Goal: Task Accomplishment & Management: Manage account settings

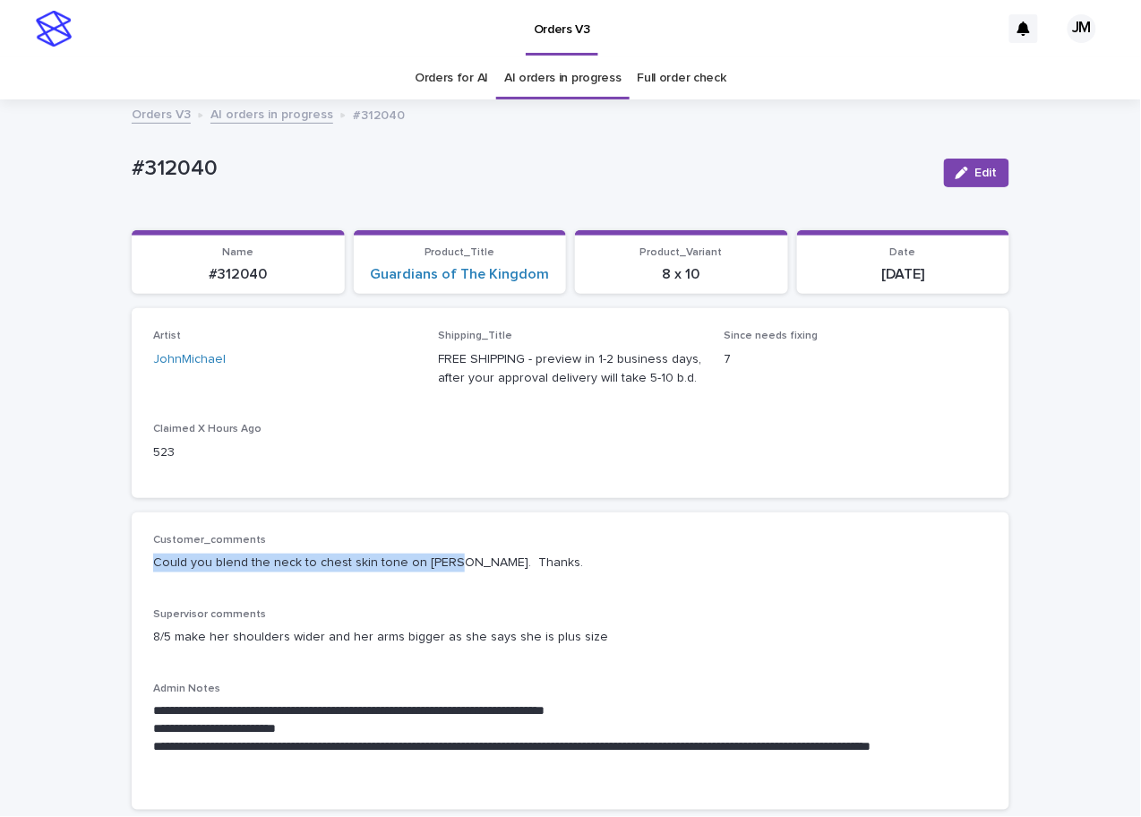
scroll to position [57, 0]
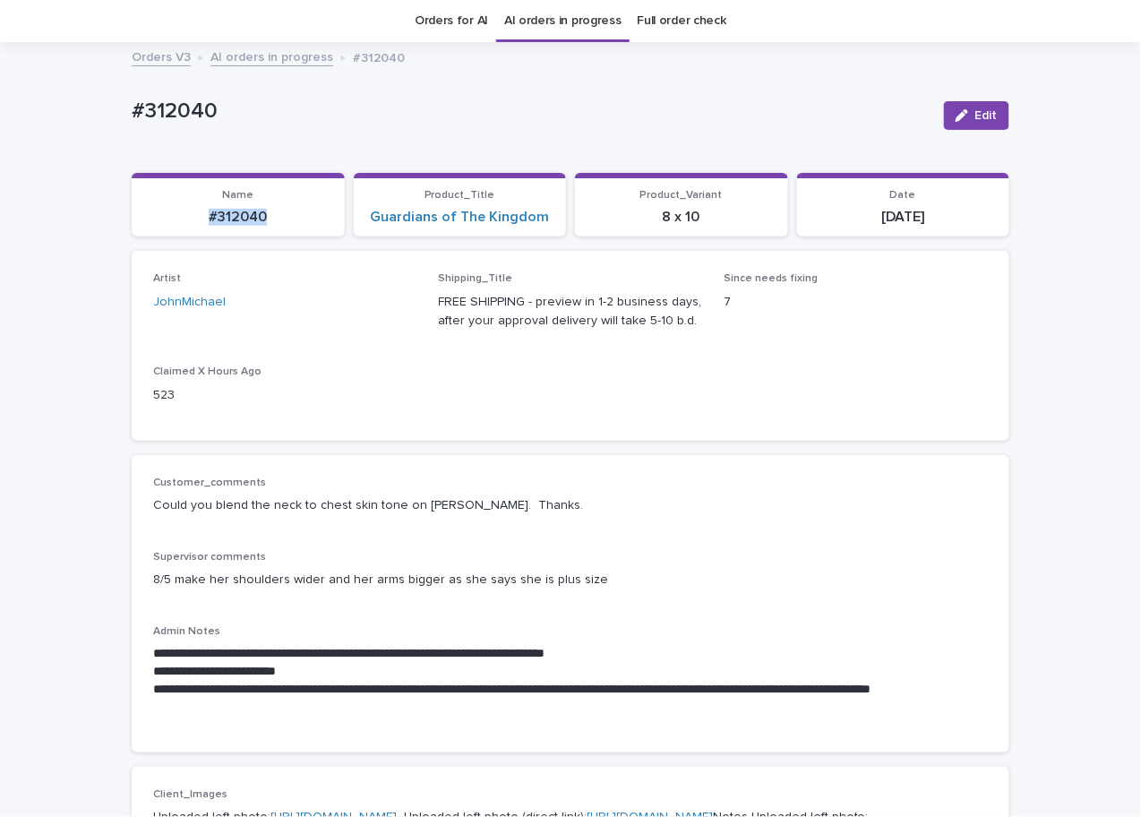
drag, startPoint x: 0, startPoint y: 0, endPoint x: 267, endPoint y: 220, distance: 346.0
click at [287, 218] on p "#312040" at bounding box center [238, 217] width 192 height 17
copy p "#312040"
click at [972, 123] on button "Edit" at bounding box center [976, 115] width 65 height 29
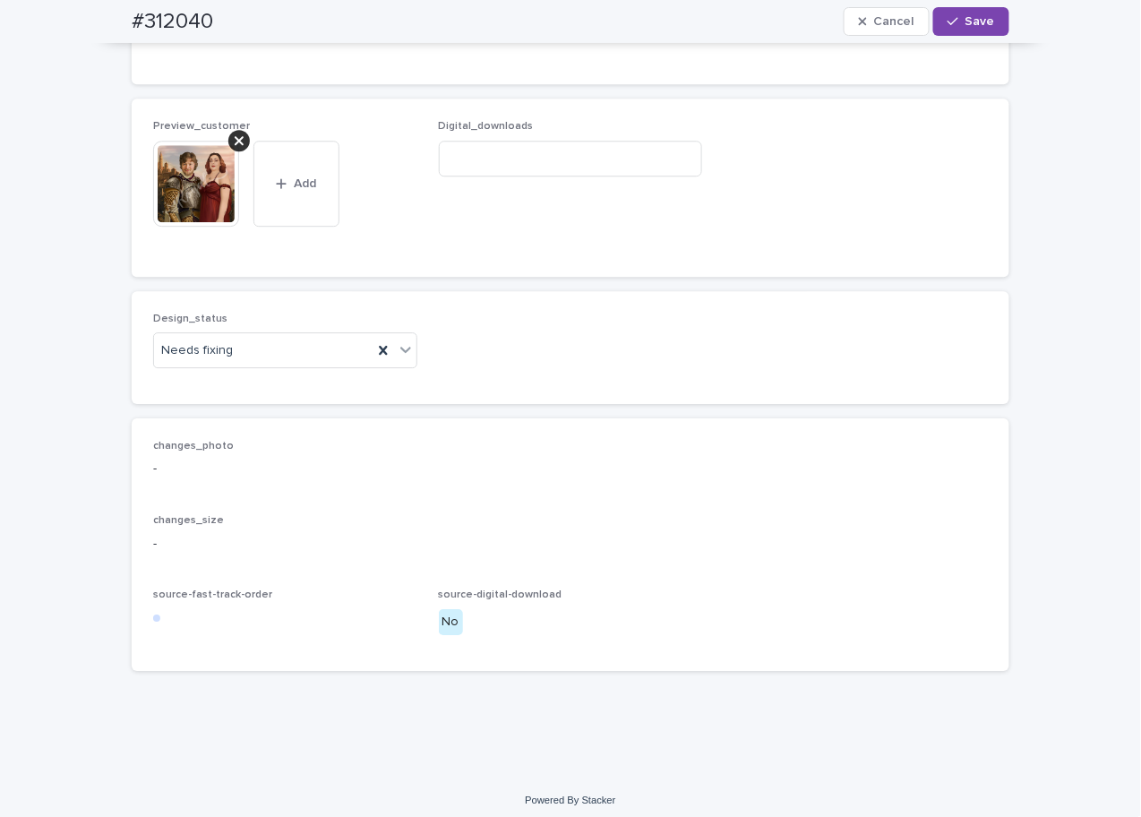
scroll to position [1315, 0]
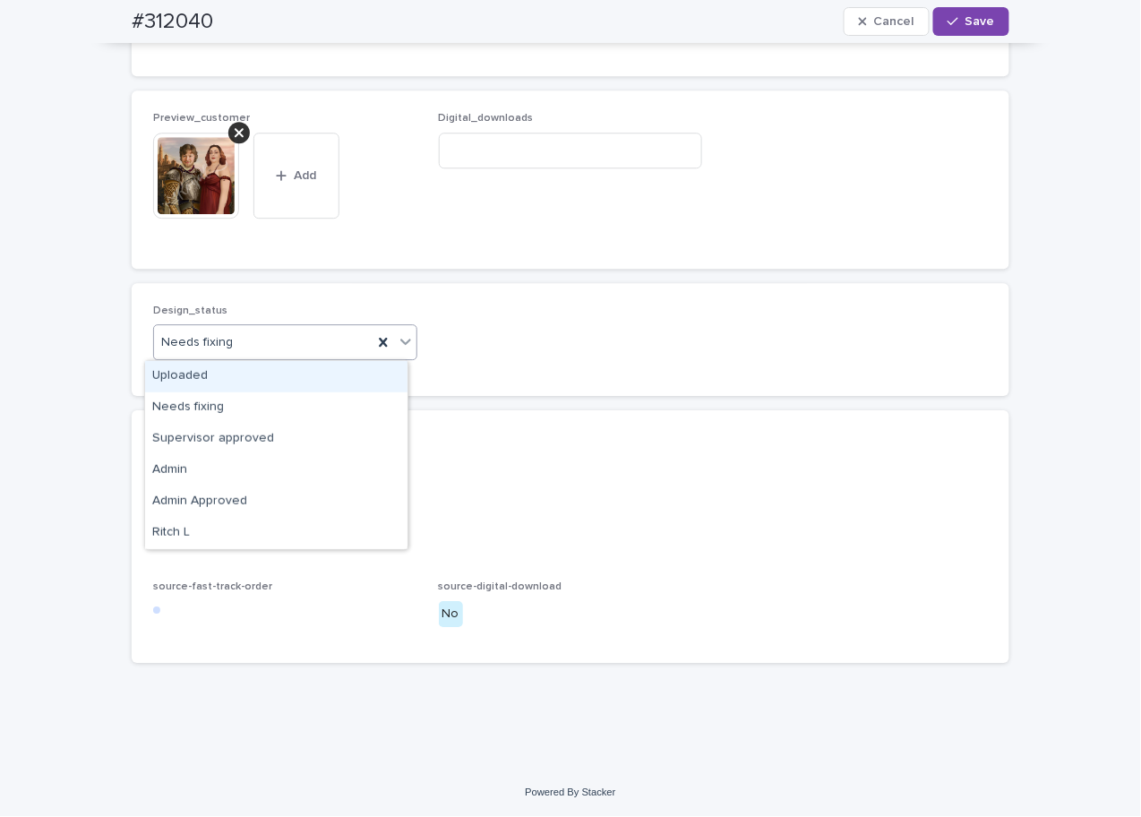
click at [234, 335] on div "Needs fixing" at bounding box center [263, 343] width 218 height 30
click at [206, 381] on div "Uploaded" at bounding box center [276, 376] width 262 height 31
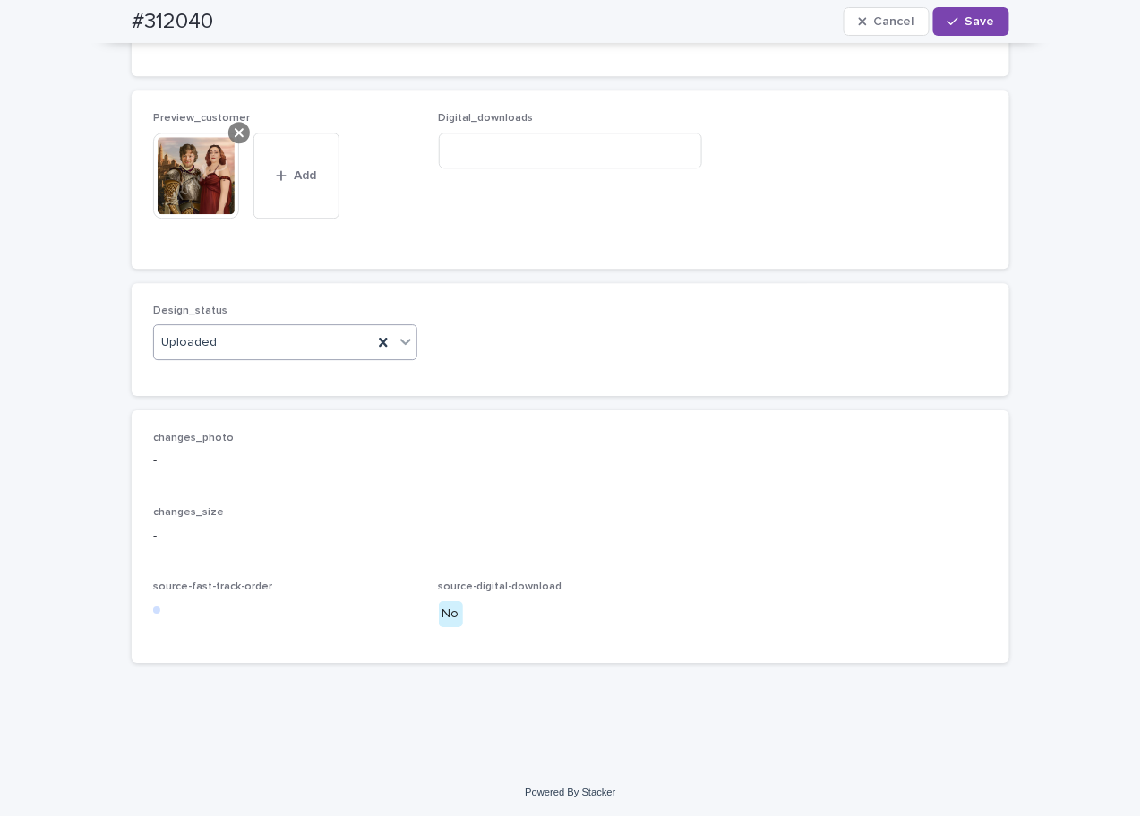
click at [235, 136] on icon at bounding box center [239, 132] width 9 height 14
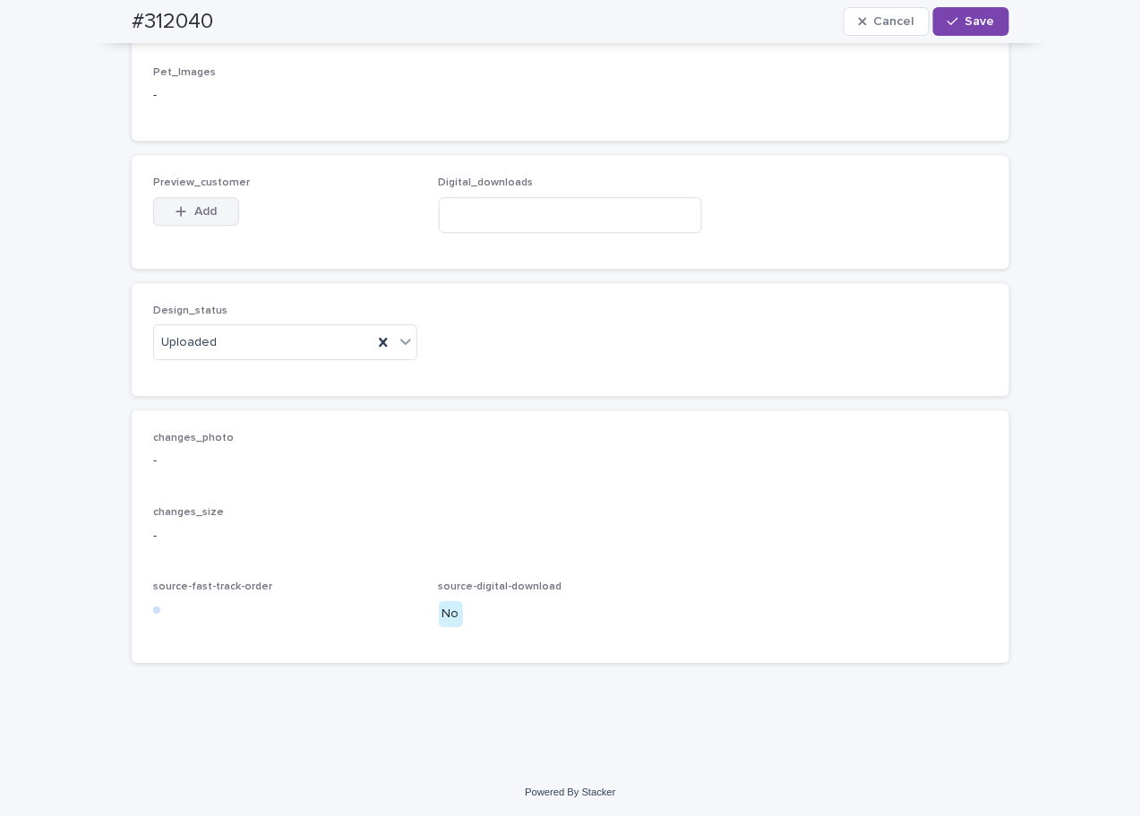
click at [173, 199] on button "Add" at bounding box center [196, 211] width 86 height 29
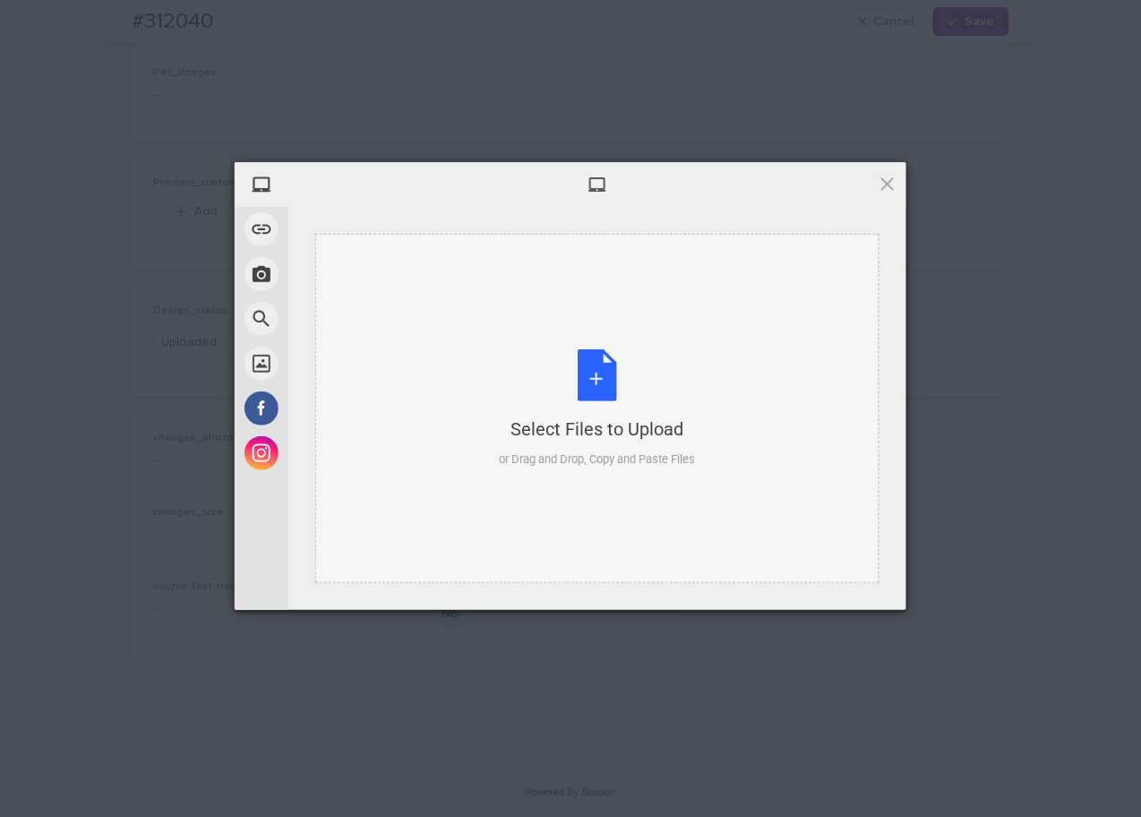
click at [646, 316] on div "Select Files to Upload or Drag and Drop, Copy and Paste Files" at bounding box center [597, 408] width 564 height 349
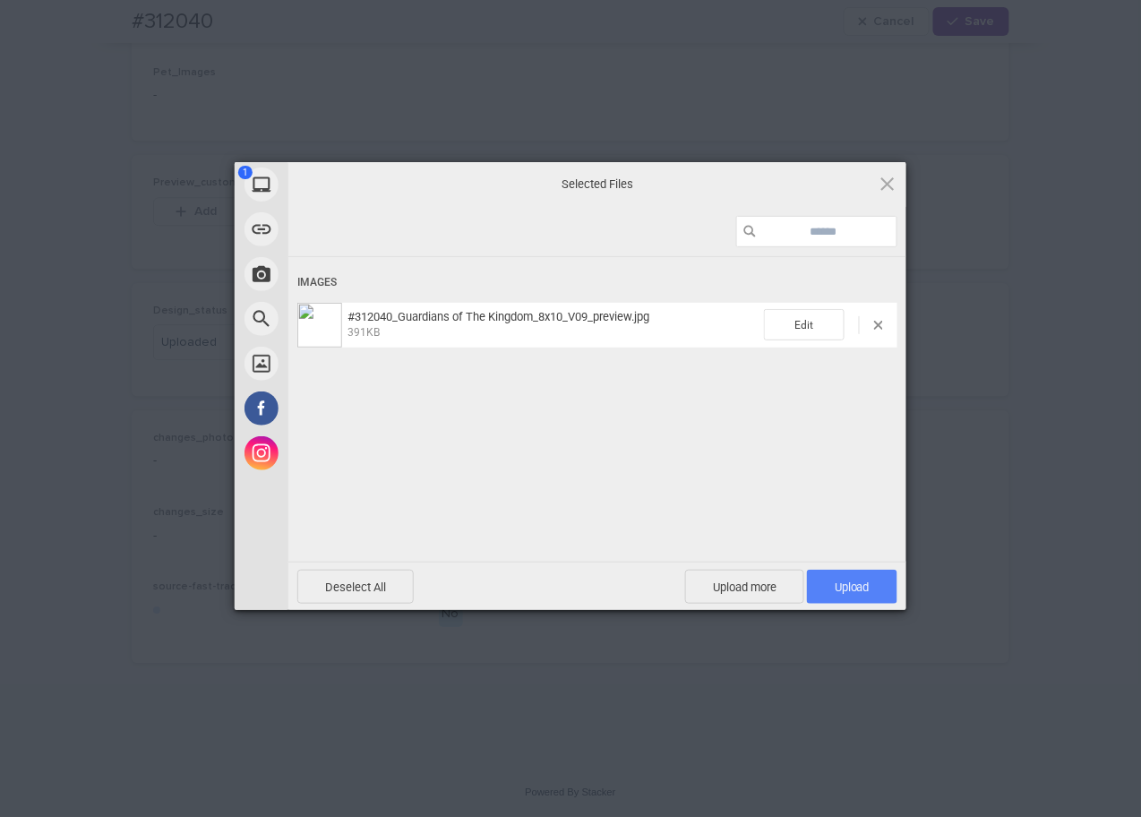
click at [863, 575] on span "Upload 1" at bounding box center [852, 586] width 90 height 34
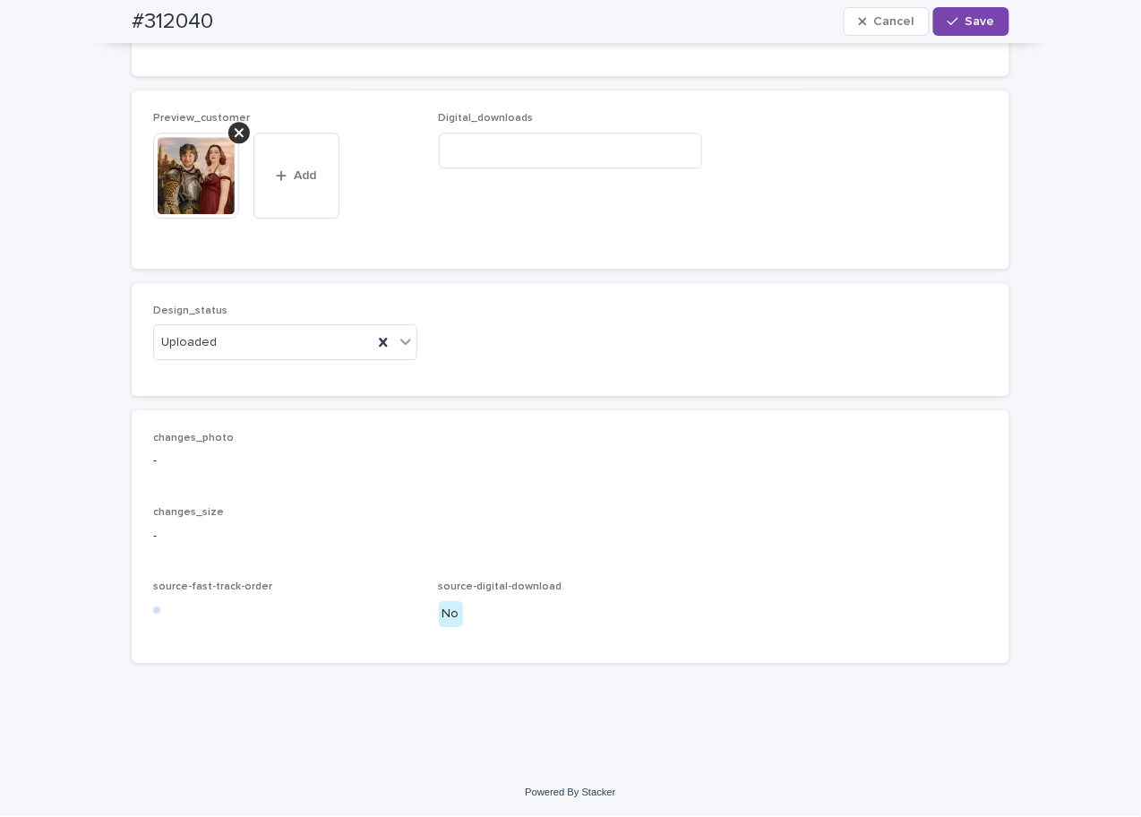
click at [965, 18] on span "Save" at bounding box center [980, 21] width 30 height 13
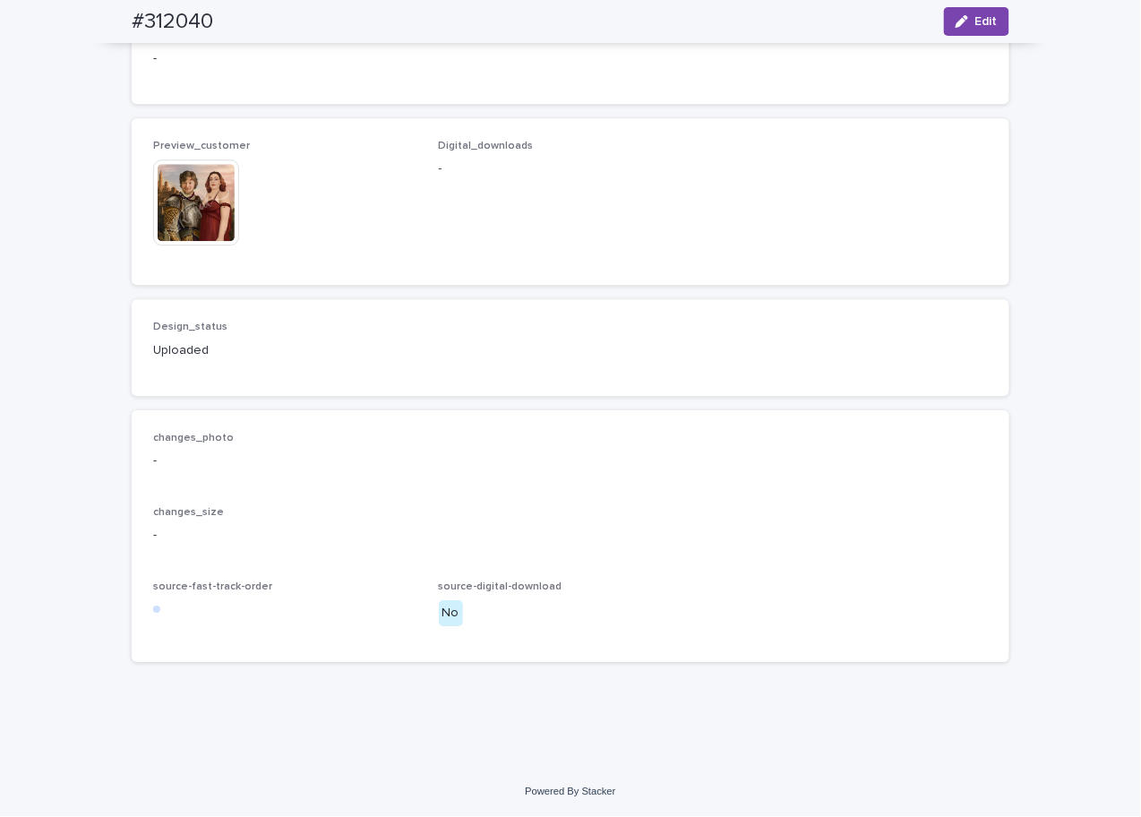
click at [187, 224] on img at bounding box center [196, 202] width 86 height 86
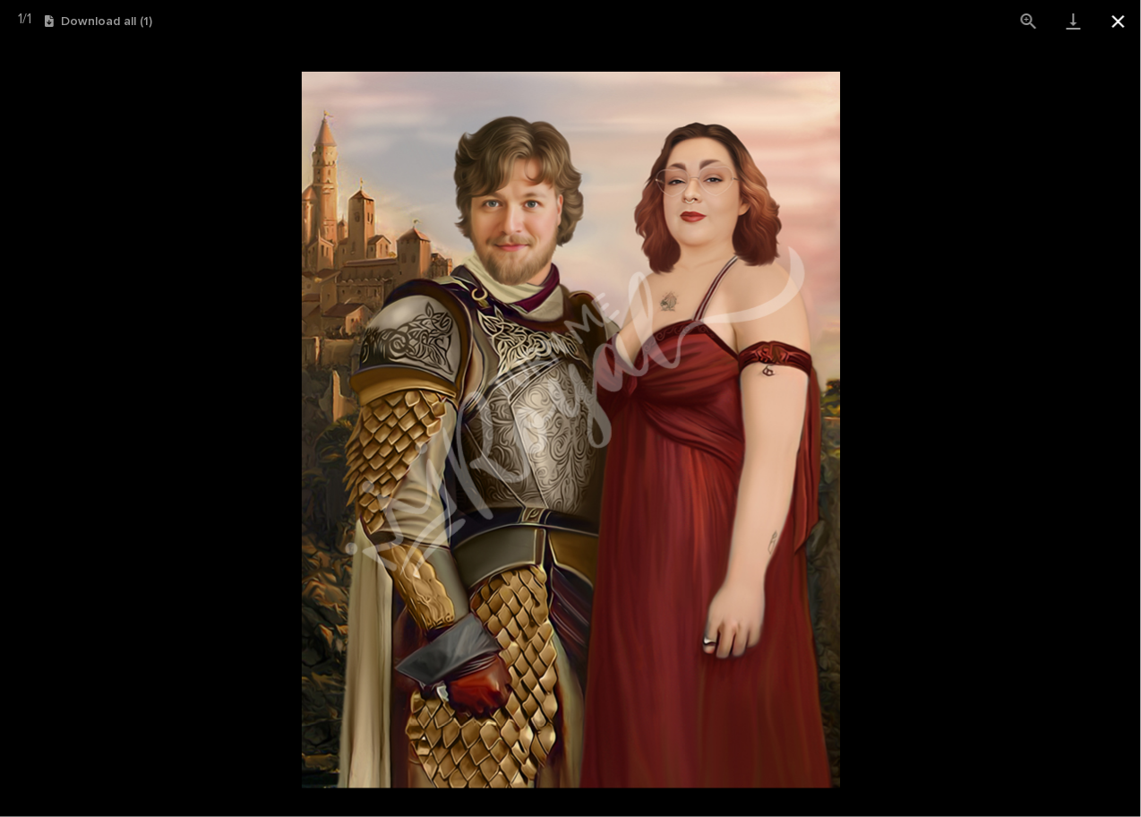
click at [1112, 23] on button "Close gallery" at bounding box center [1118, 21] width 45 height 42
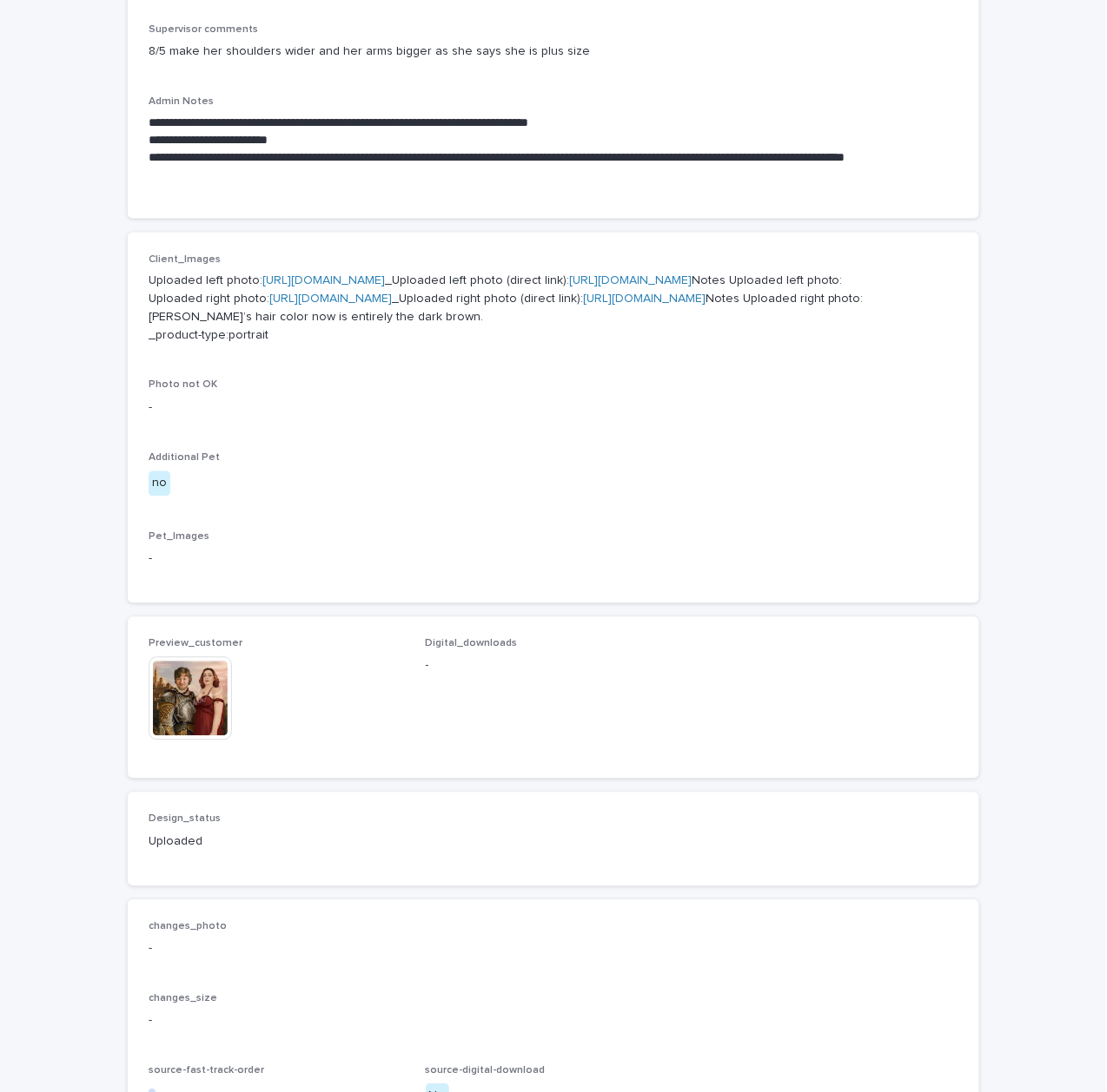
scroll to position [810, 0]
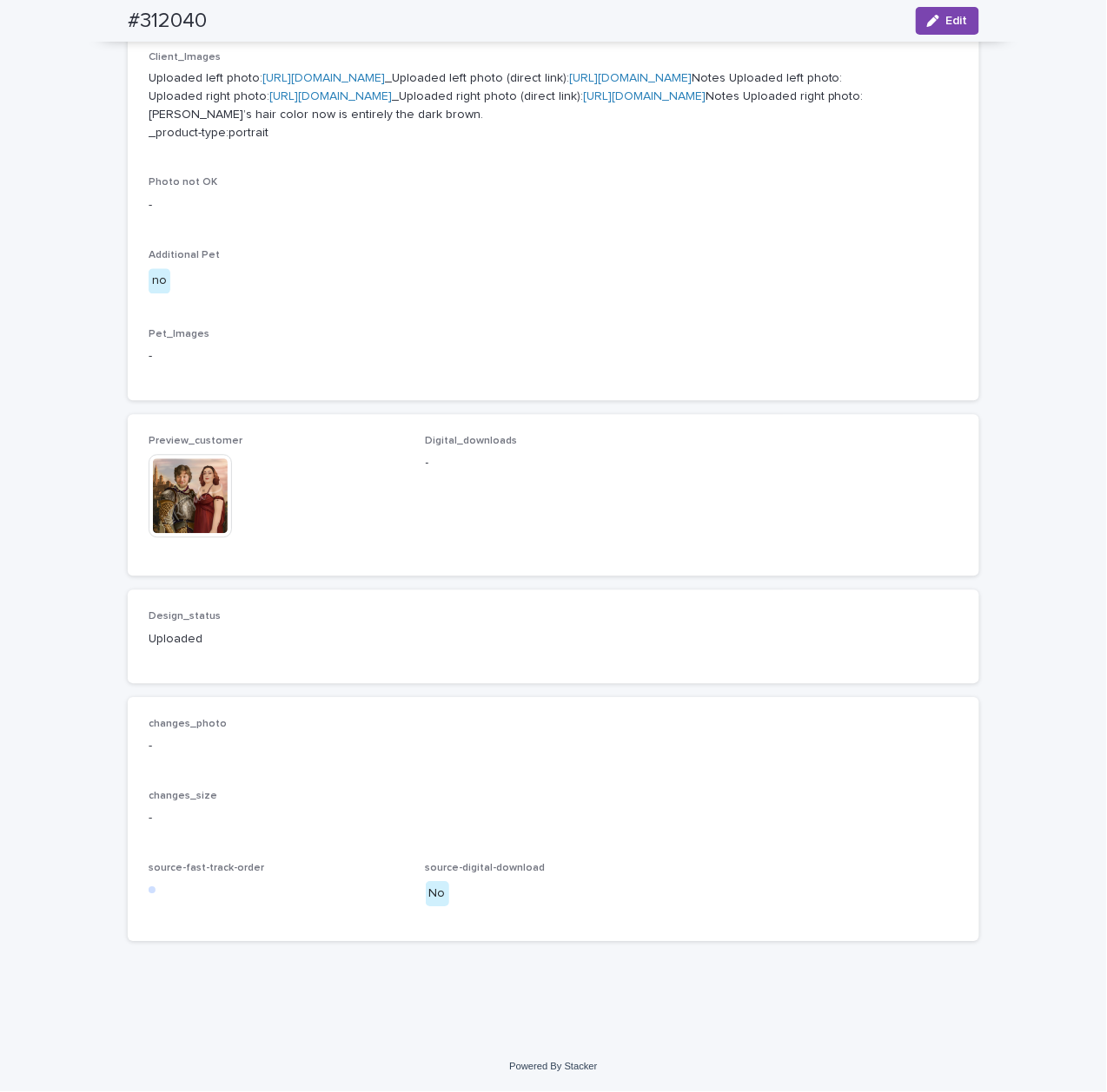
click at [158, 538] on img at bounding box center [190, 497] width 83 height 83
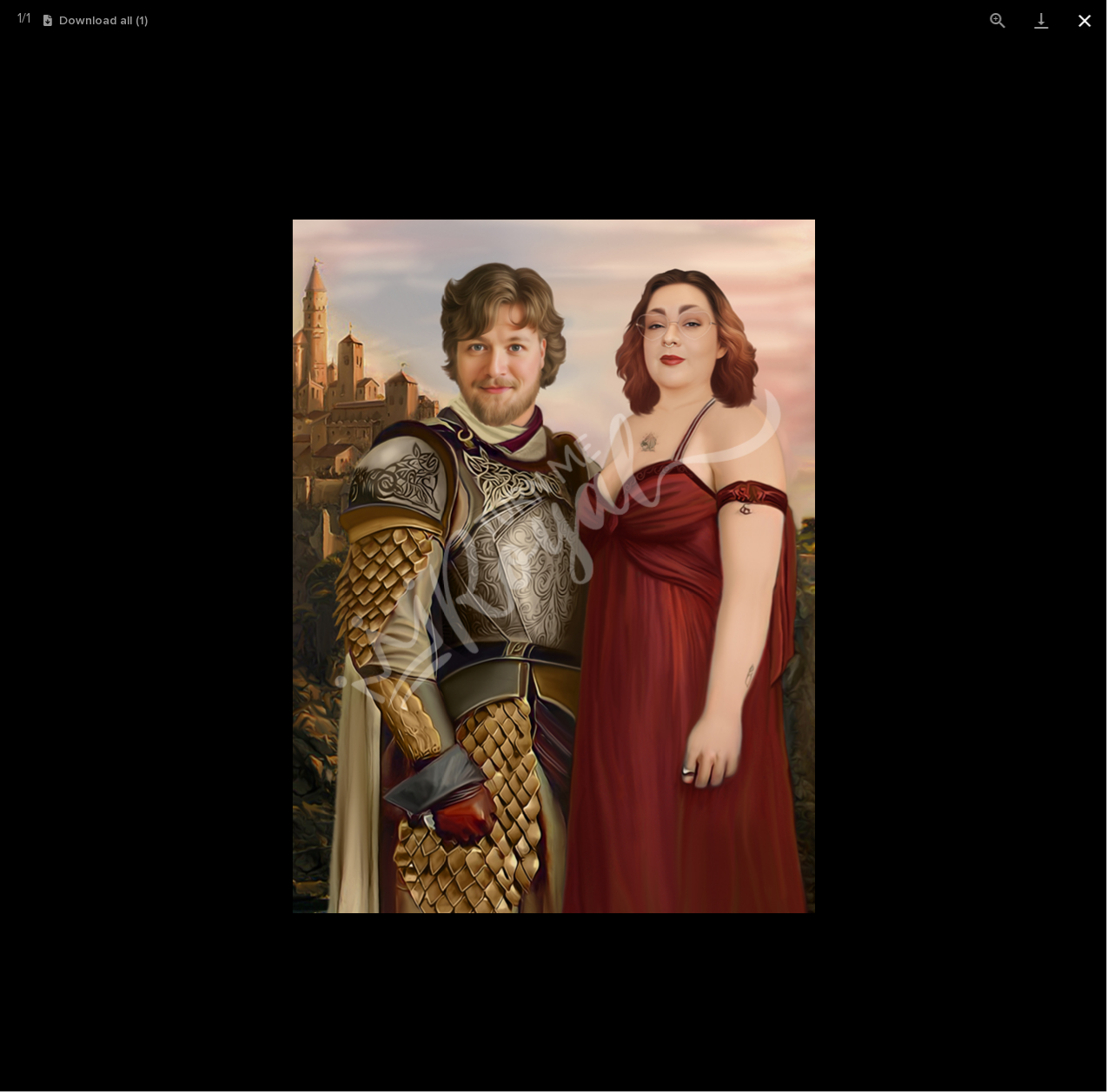
click at [1078, 21] on button "Close gallery" at bounding box center [1085, 20] width 44 height 41
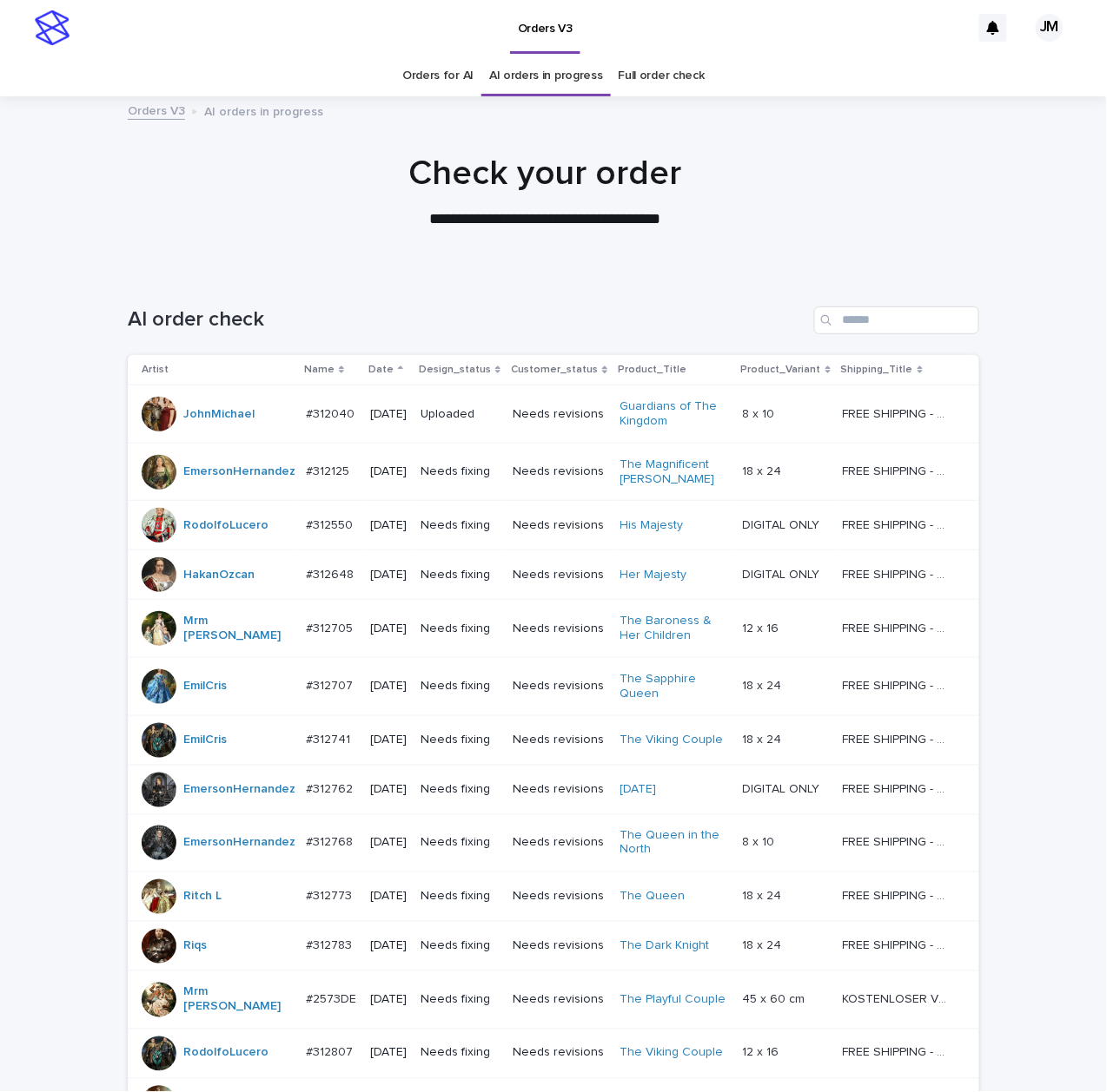
click at [444, 429] on td "Uploaded" at bounding box center [459, 415] width 92 height 58
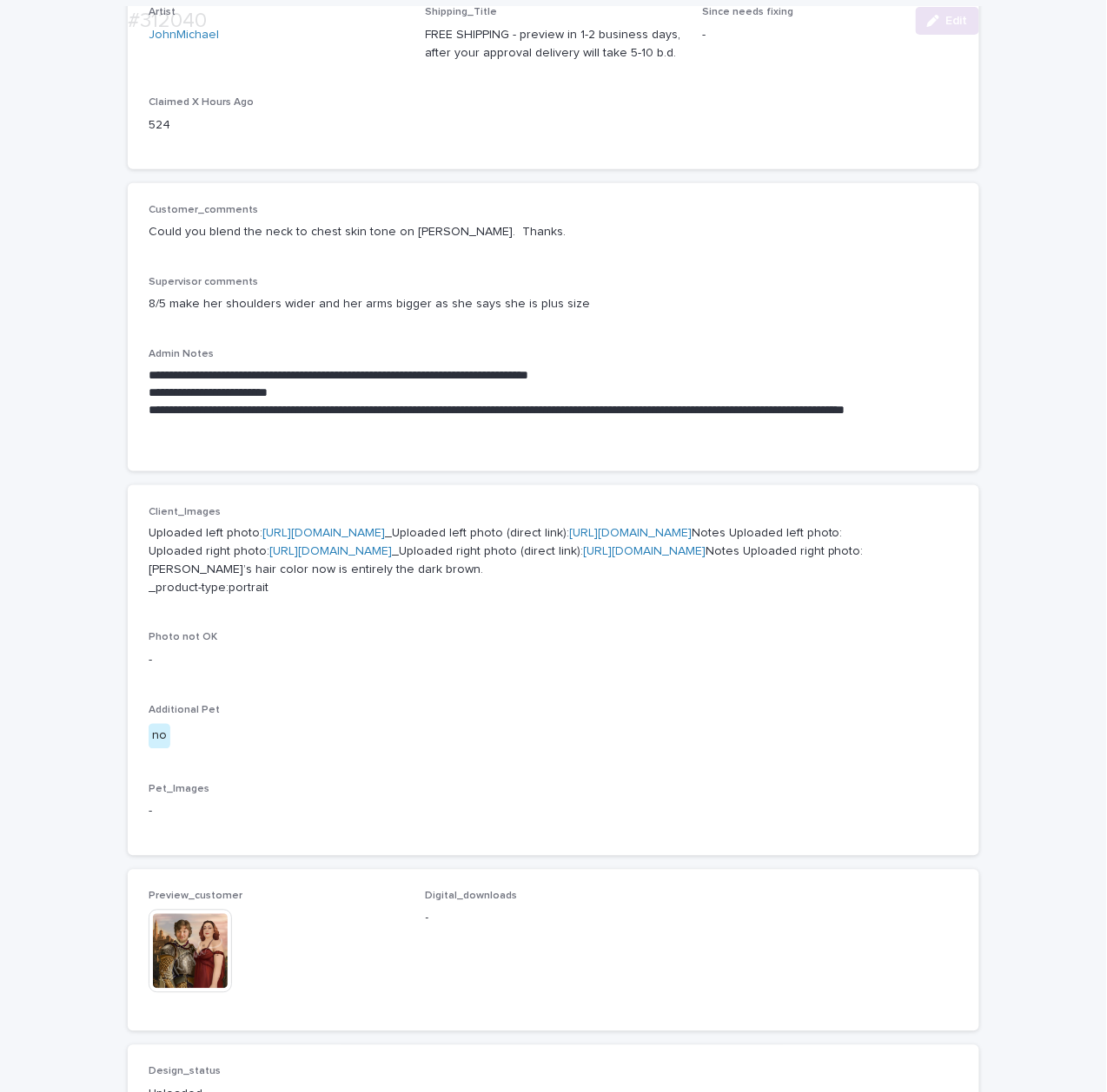
scroll to position [634, 0]
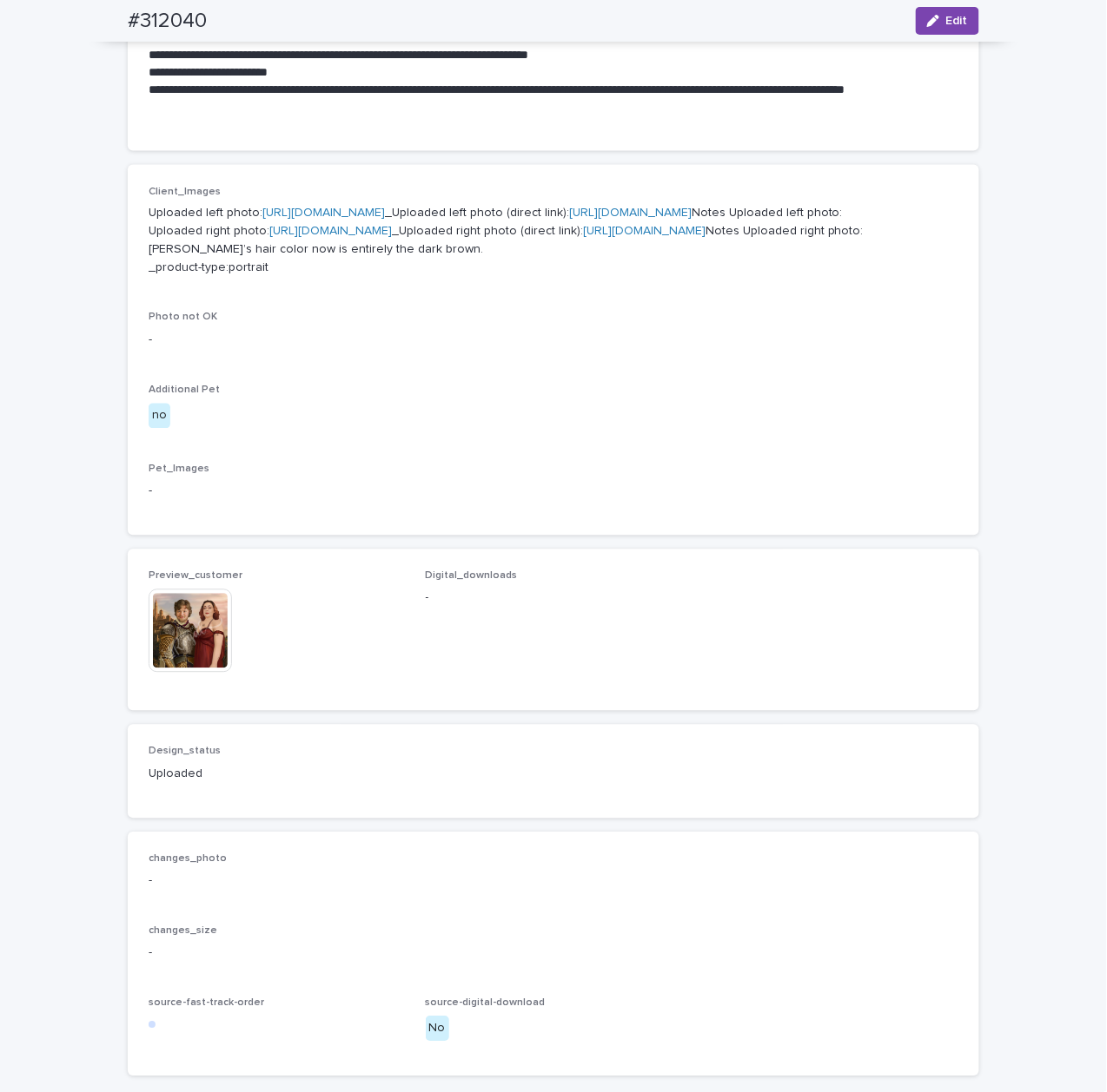
click at [176, 673] on img at bounding box center [190, 631] width 83 height 83
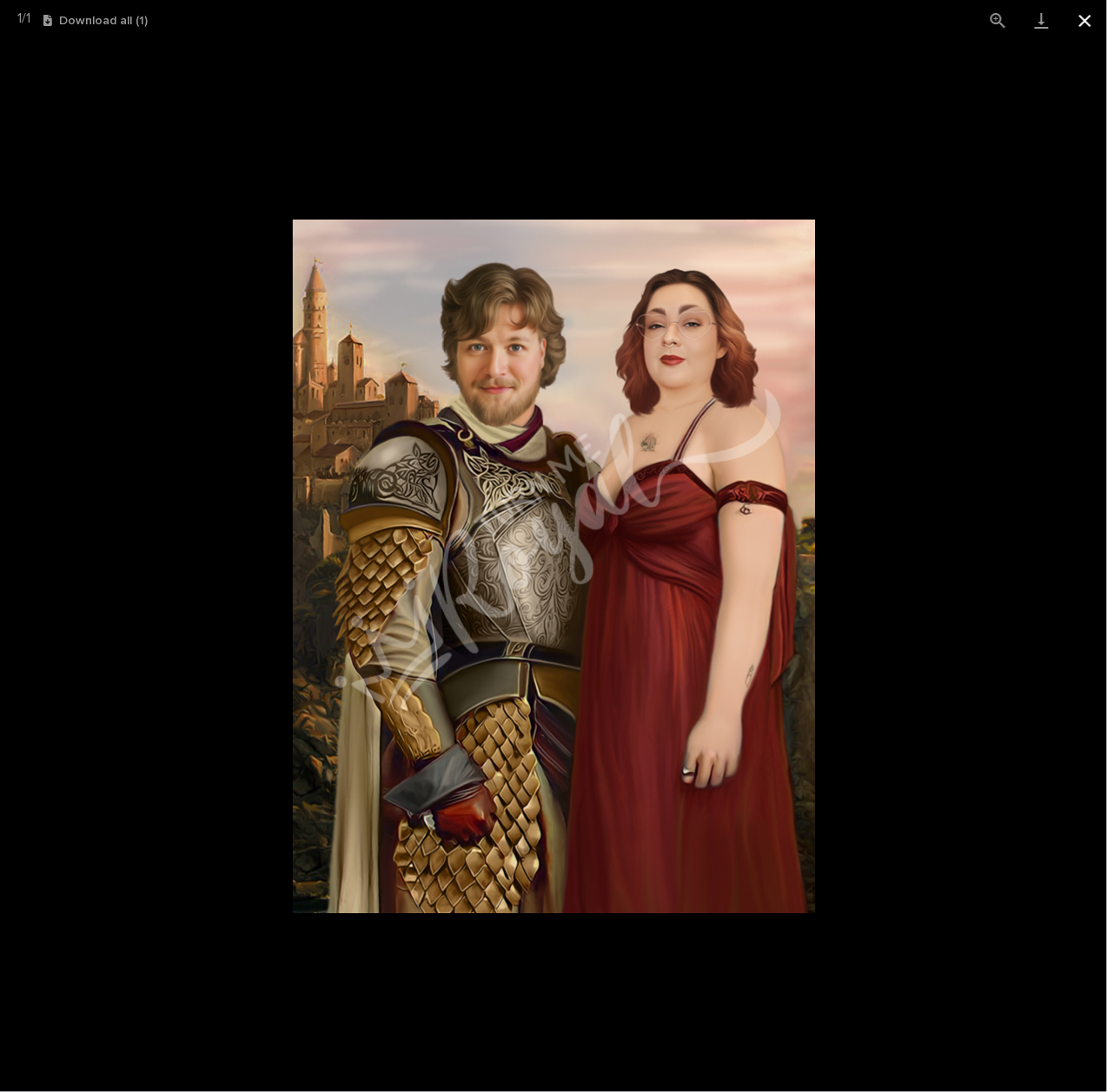
click at [1099, 28] on button "Close gallery" at bounding box center [1085, 20] width 44 height 41
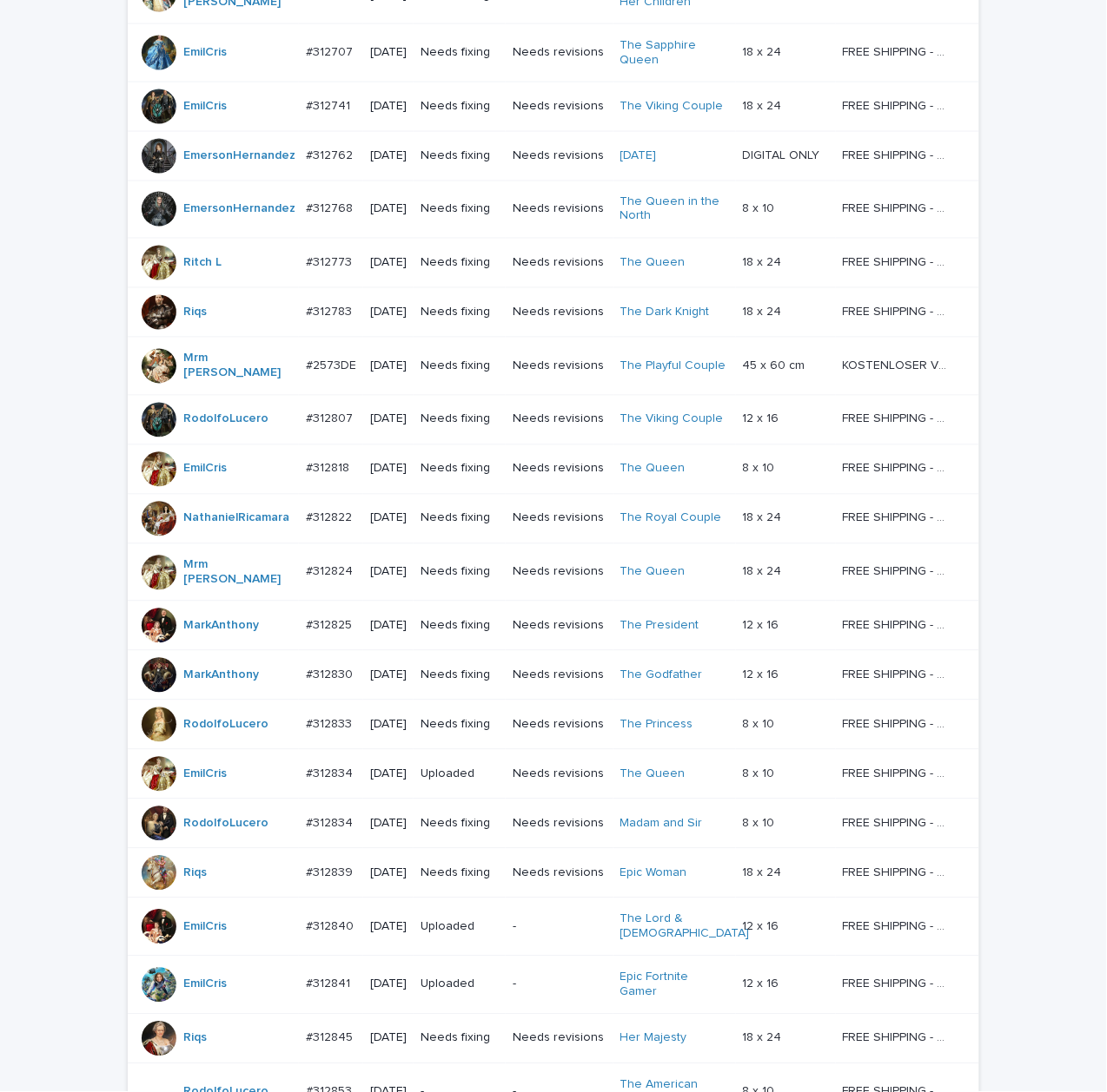
scroll to position [55, 0]
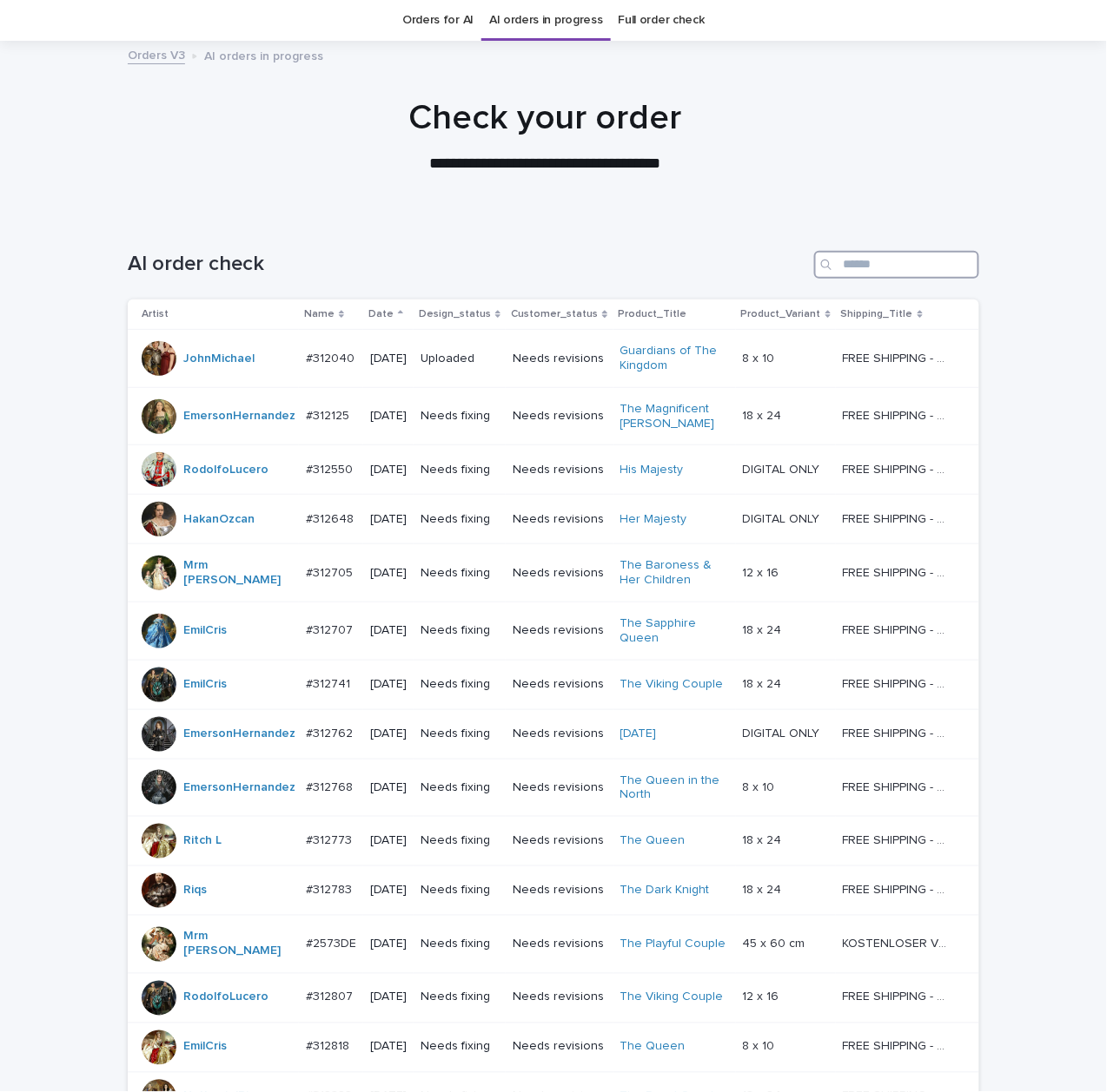
click at [907, 273] on input "Search" at bounding box center [896, 265] width 165 height 28
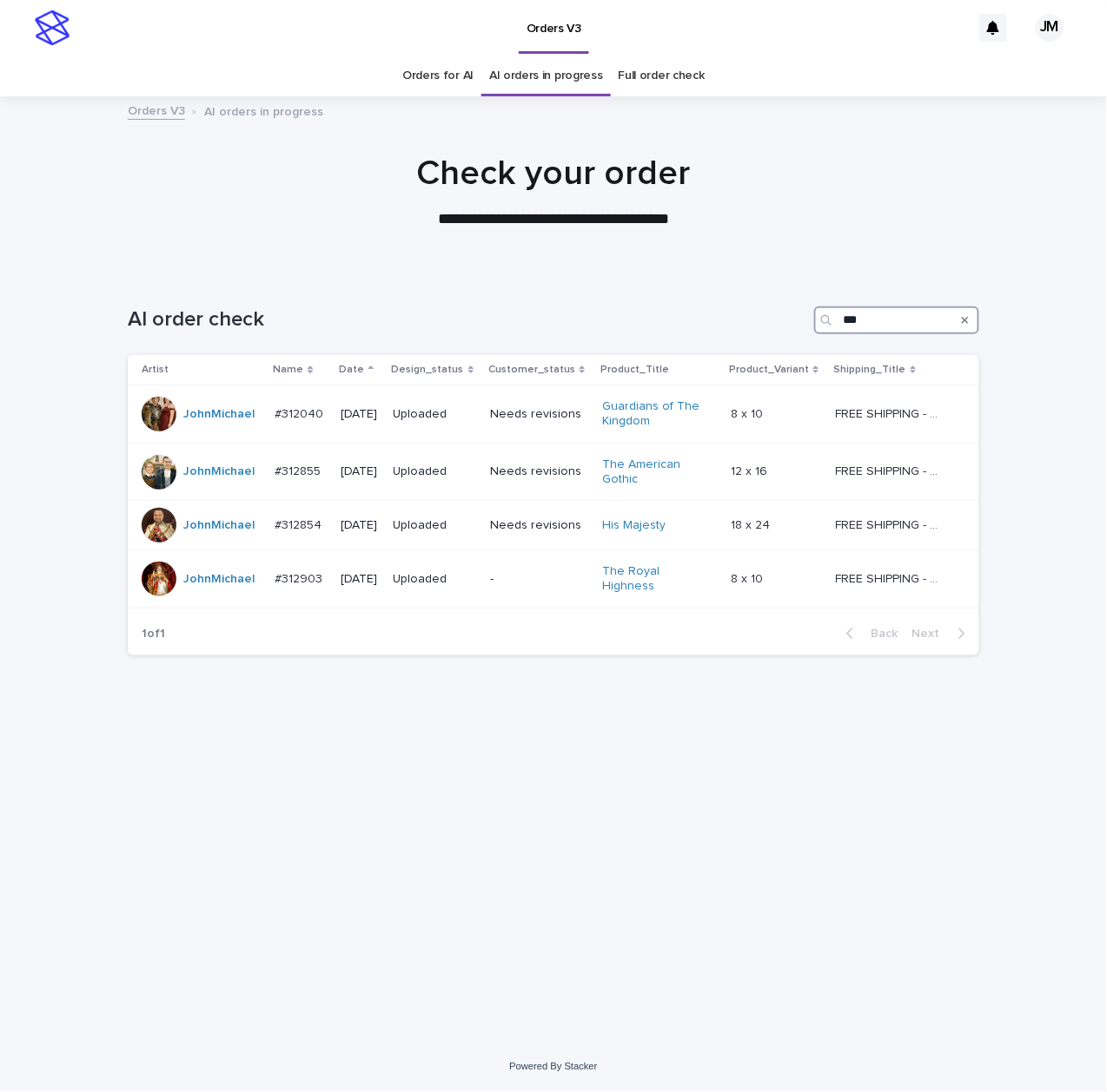
type input "***"
click at [459, 87] on link "Orders for AI" at bounding box center [438, 76] width 71 height 41
